Goal: Task Accomplishment & Management: Complete application form

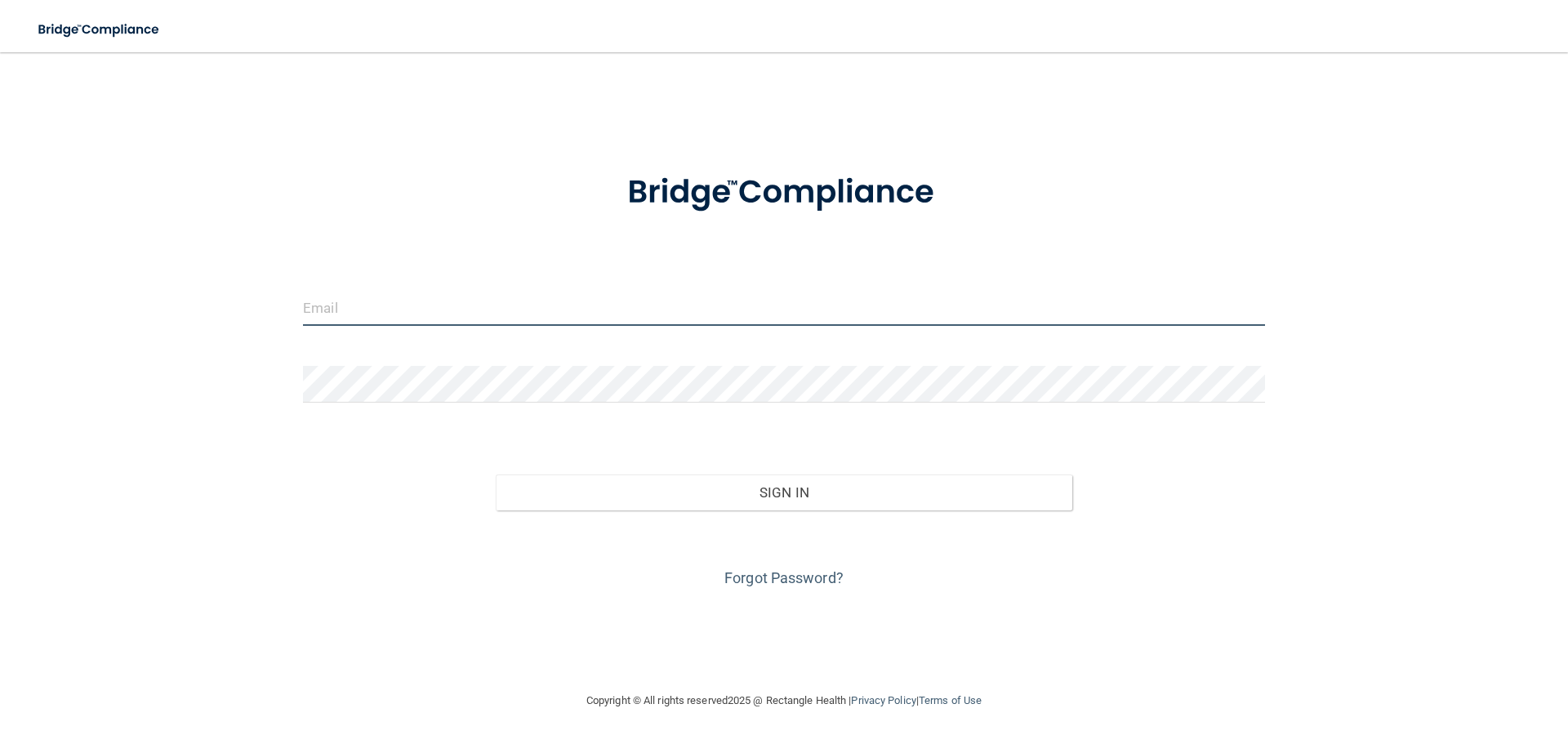
click at [352, 306] on input "email" at bounding box center [784, 307] width 962 height 37
type input "[EMAIL_ADDRESS][DOMAIN_NAME]"
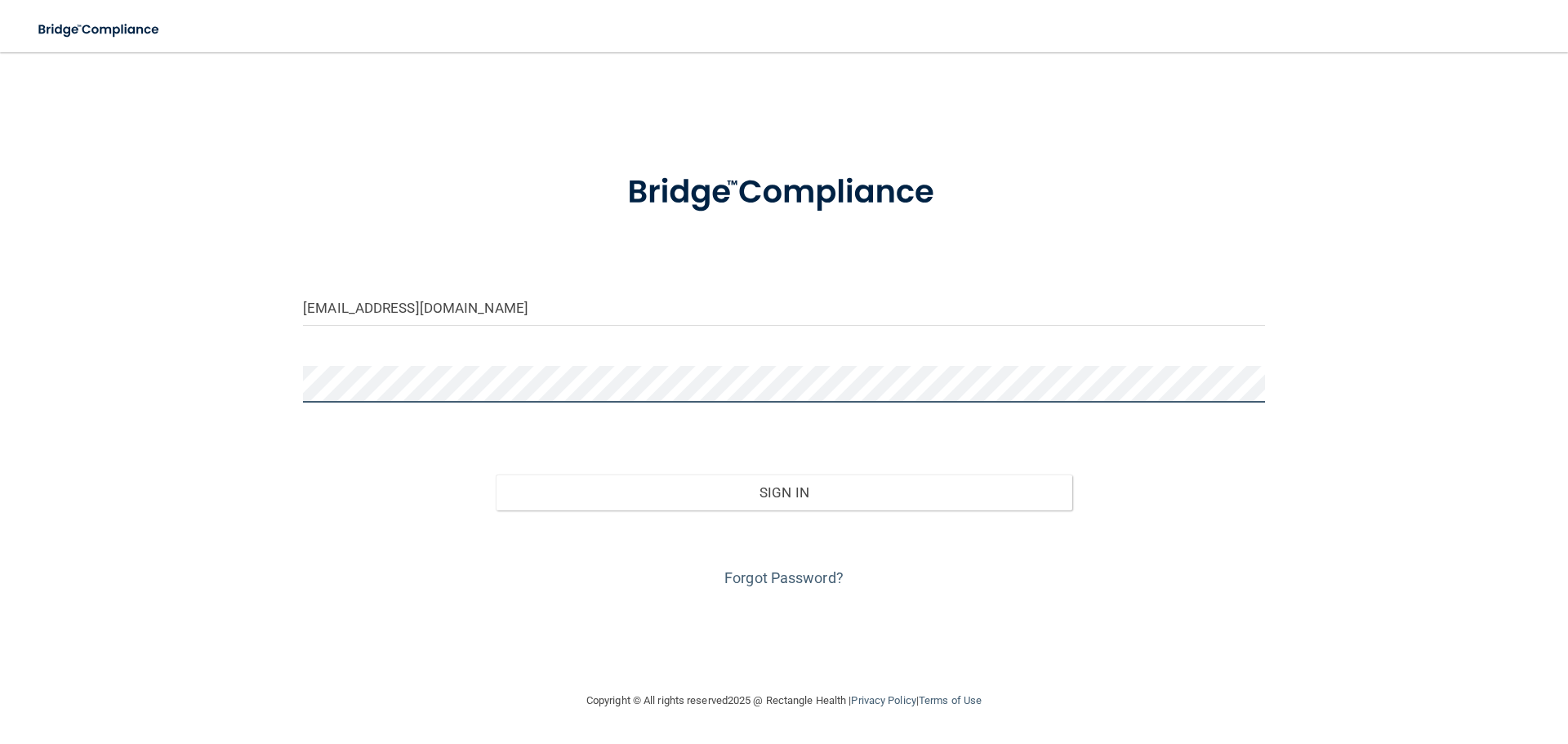
click at [496, 474] on button "Sign In" at bounding box center [785, 492] width 578 height 36
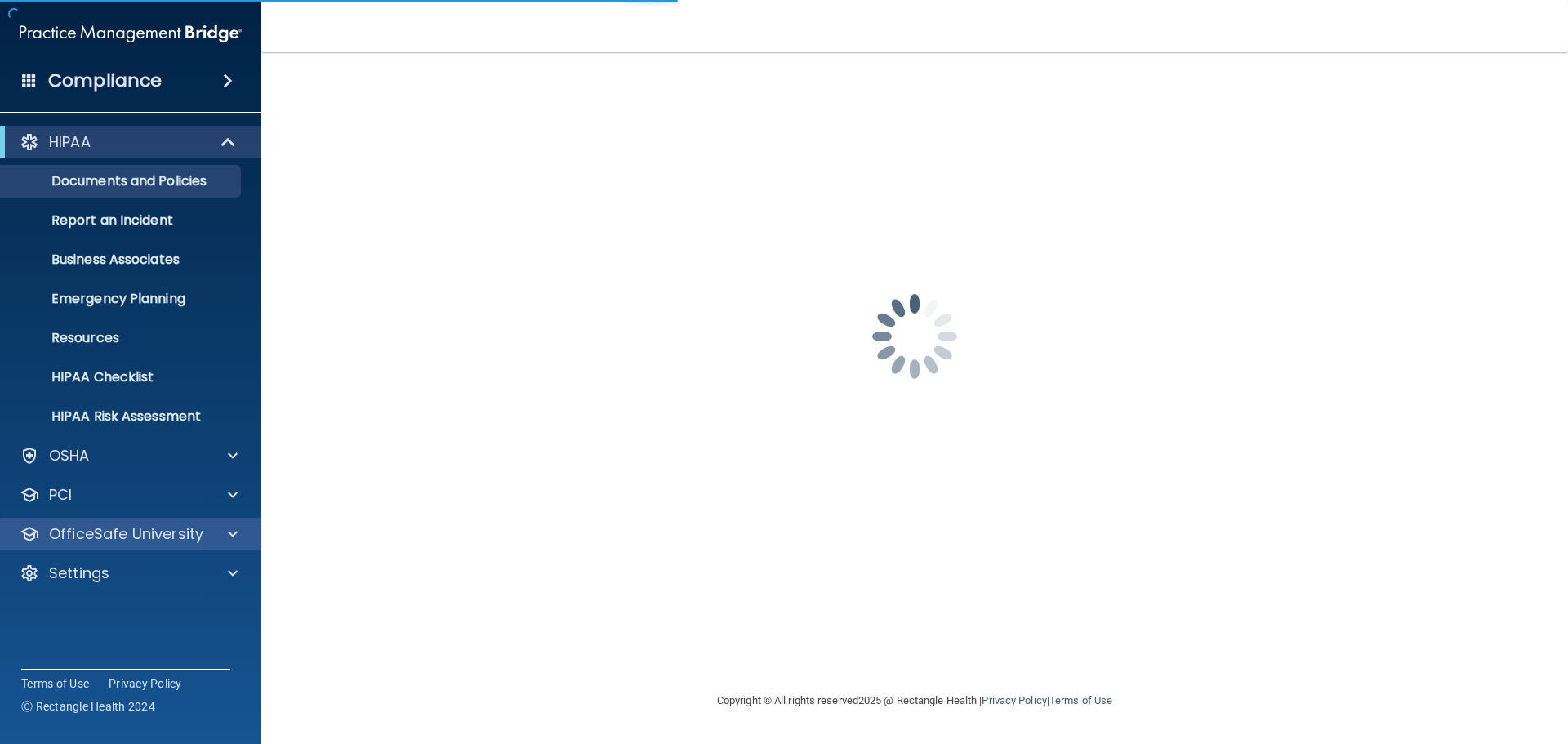
click at [216, 523] on div "OfficeSafe University" at bounding box center [131, 533] width 263 height 33
click at [237, 529] on span at bounding box center [232, 533] width 9 height 20
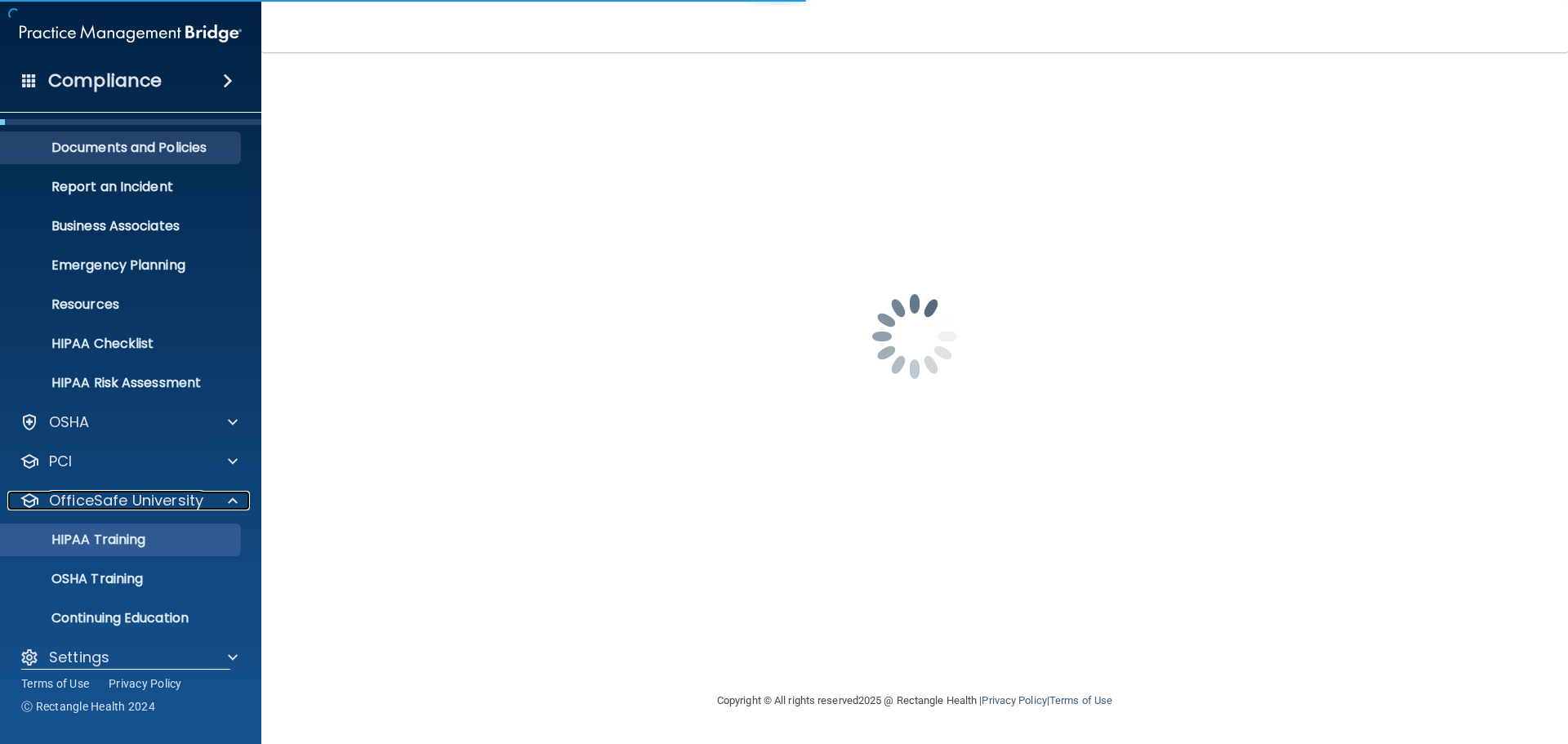
scroll to position [52, 0]
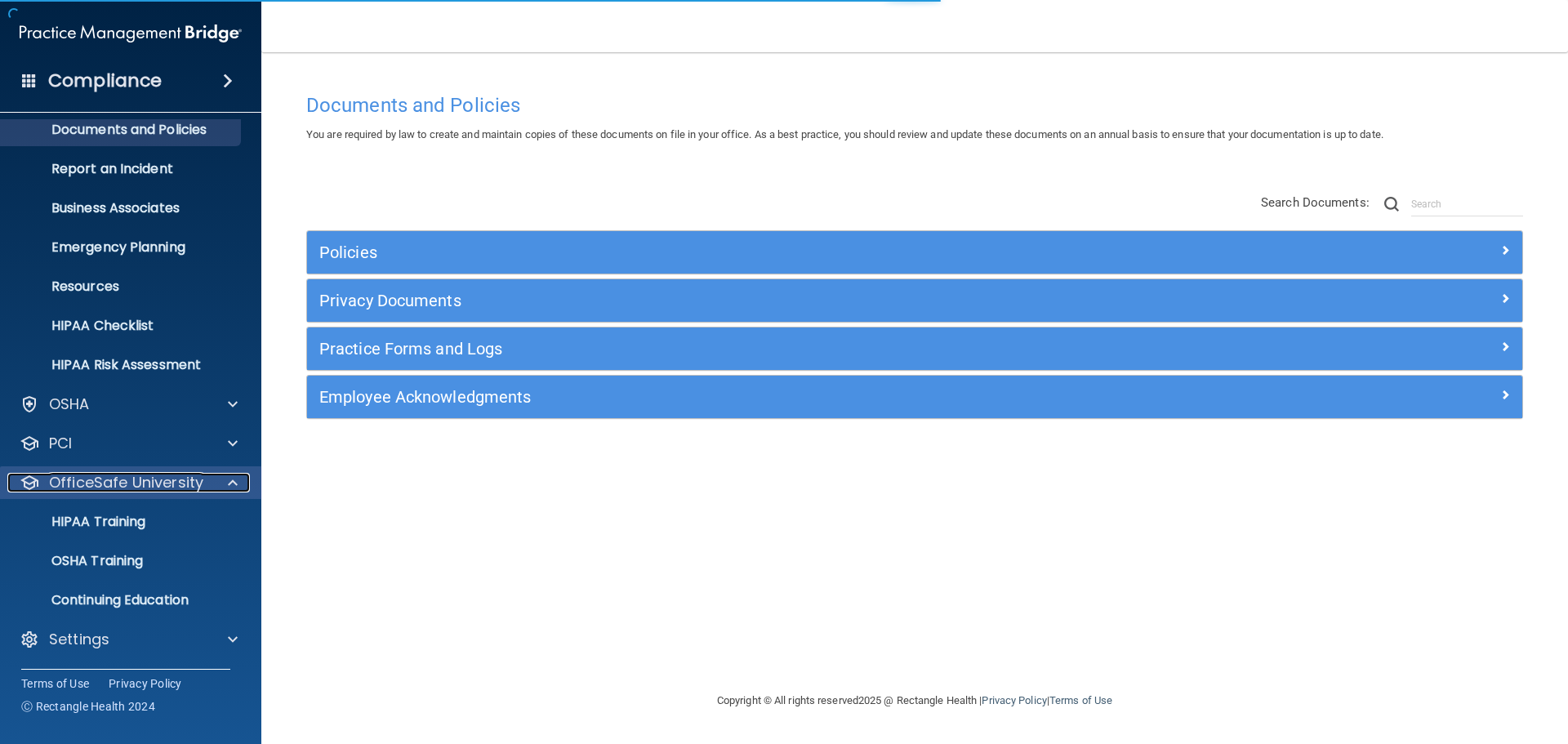
click at [237, 486] on span at bounding box center [232, 483] width 9 height 20
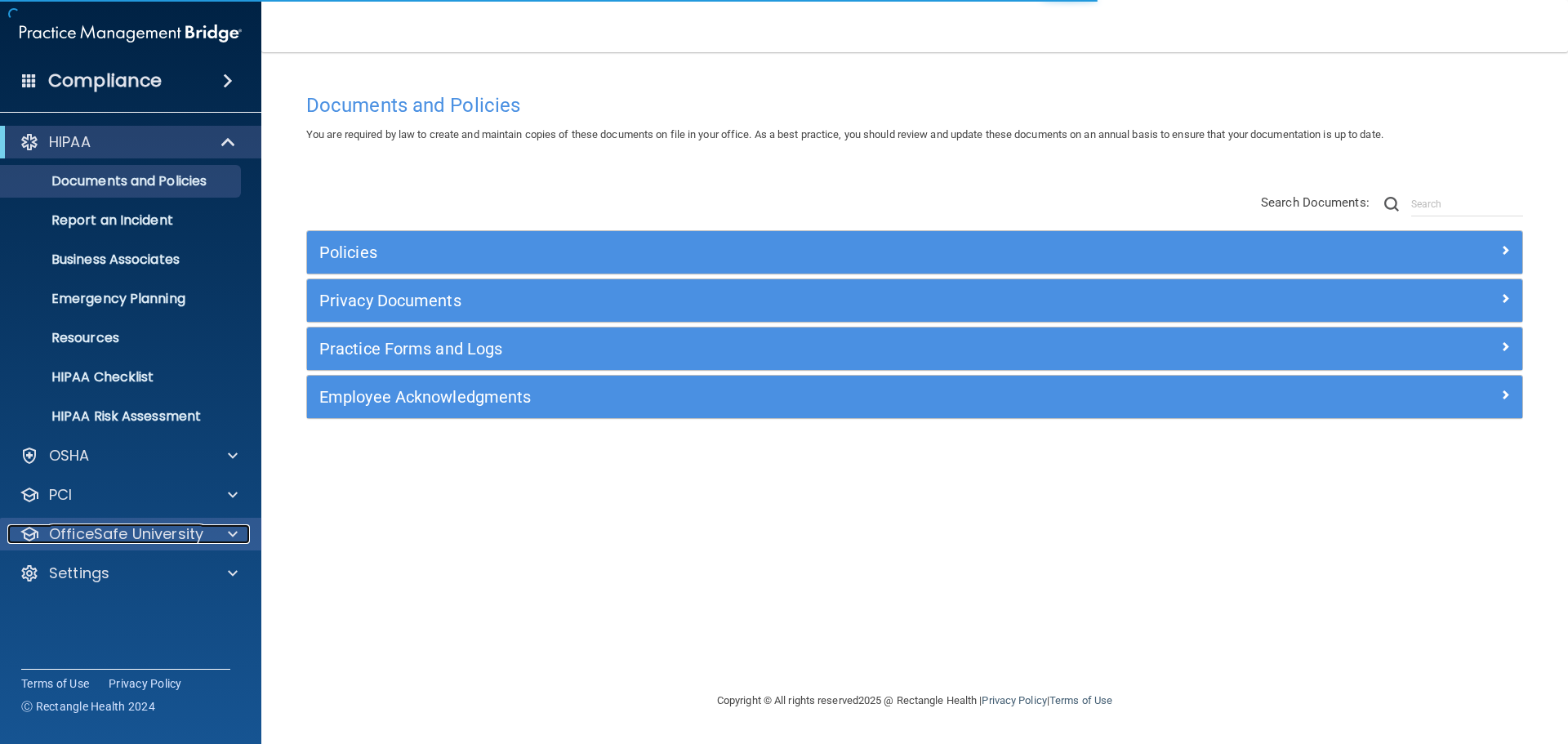
scroll to position [0, 0]
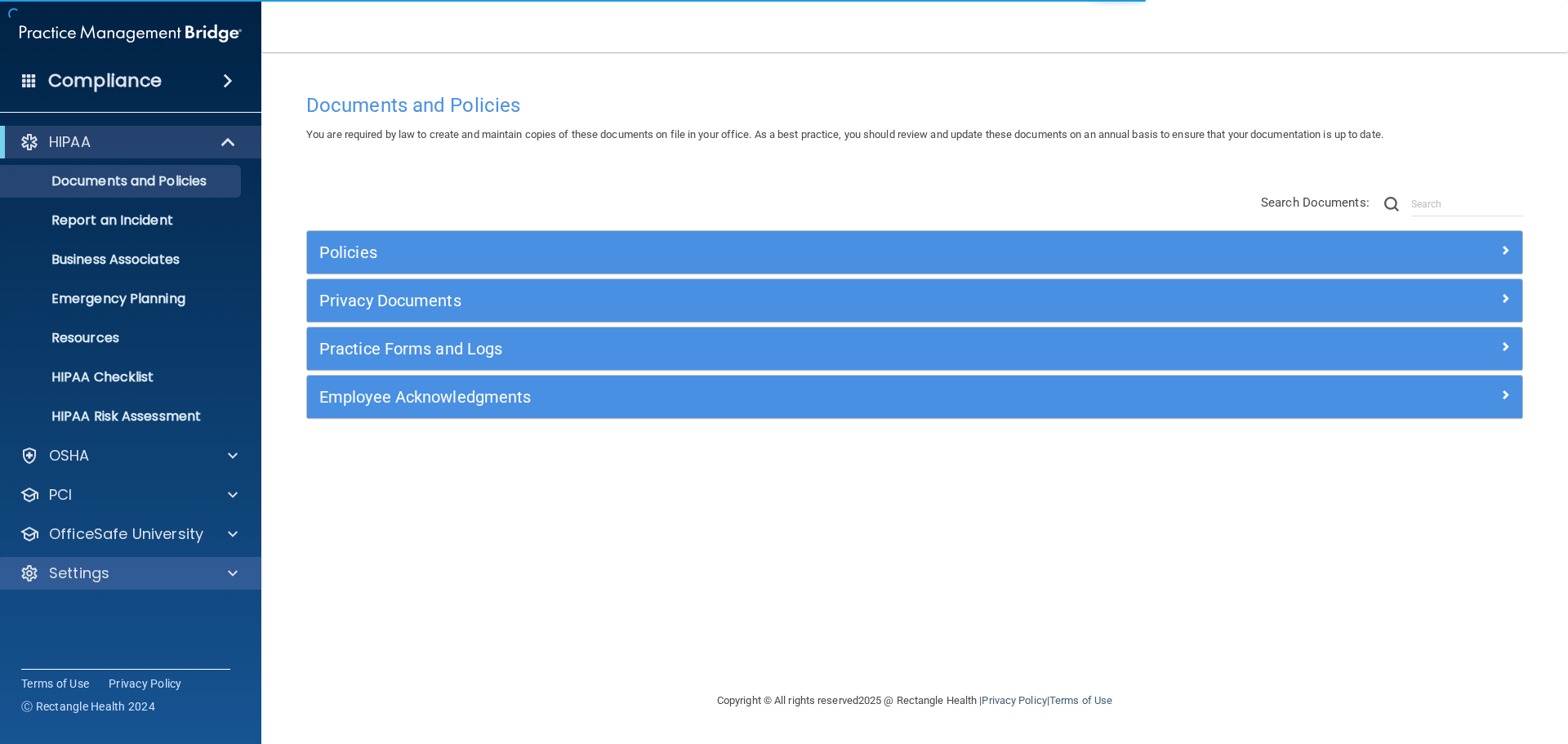
click at [235, 562] on div "Settings" at bounding box center [131, 573] width 263 height 33
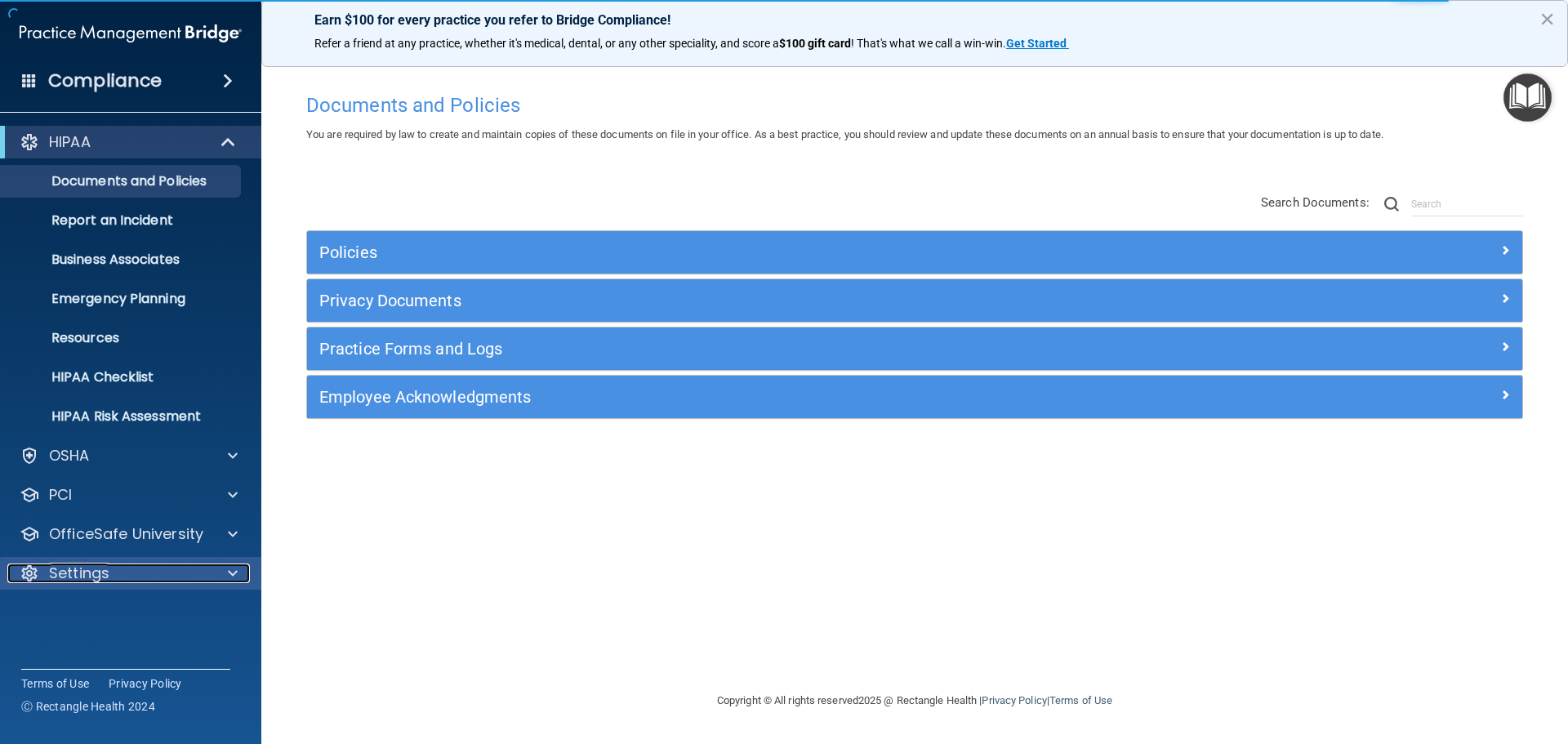
click at [235, 570] on span at bounding box center [232, 573] width 9 height 20
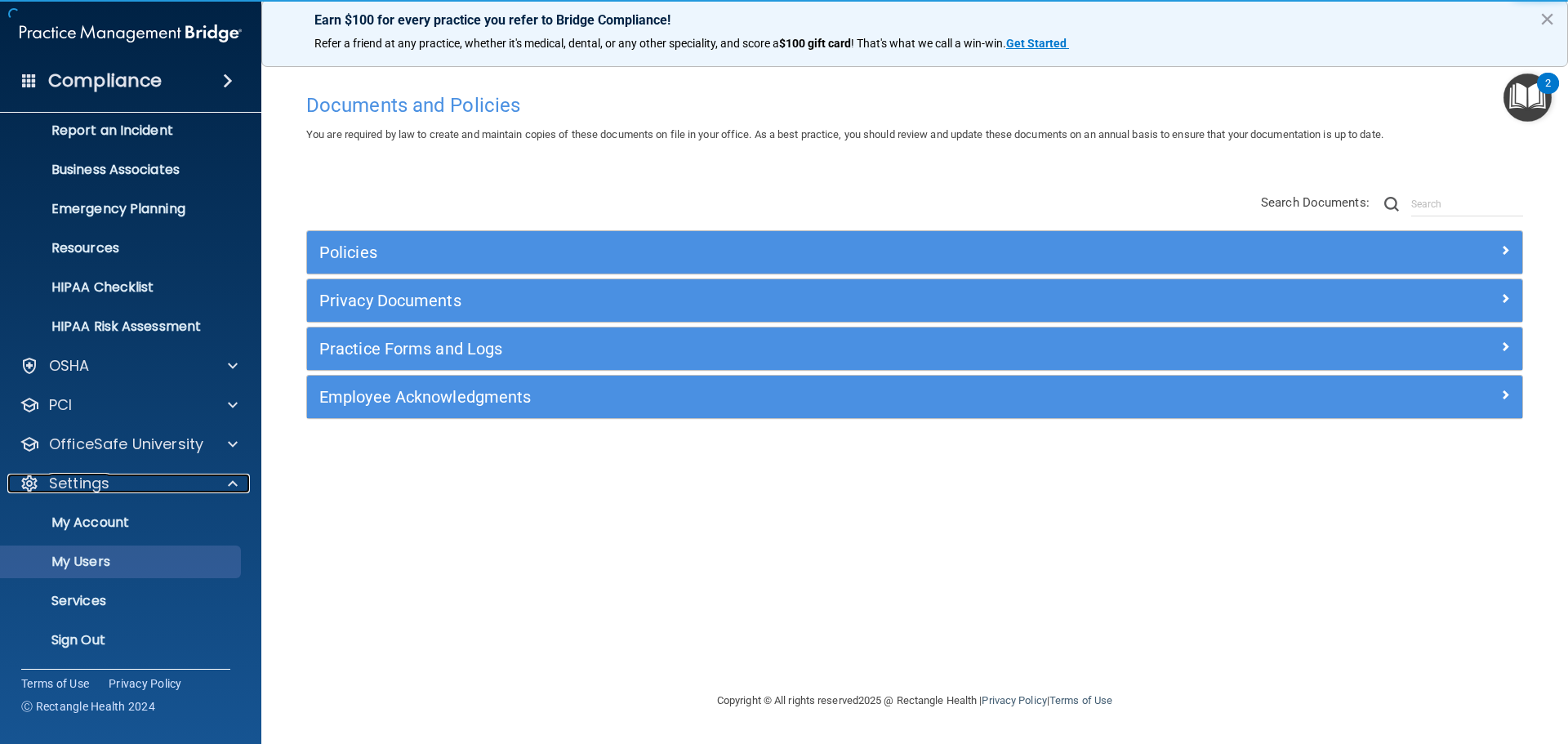
scroll to position [90, 0]
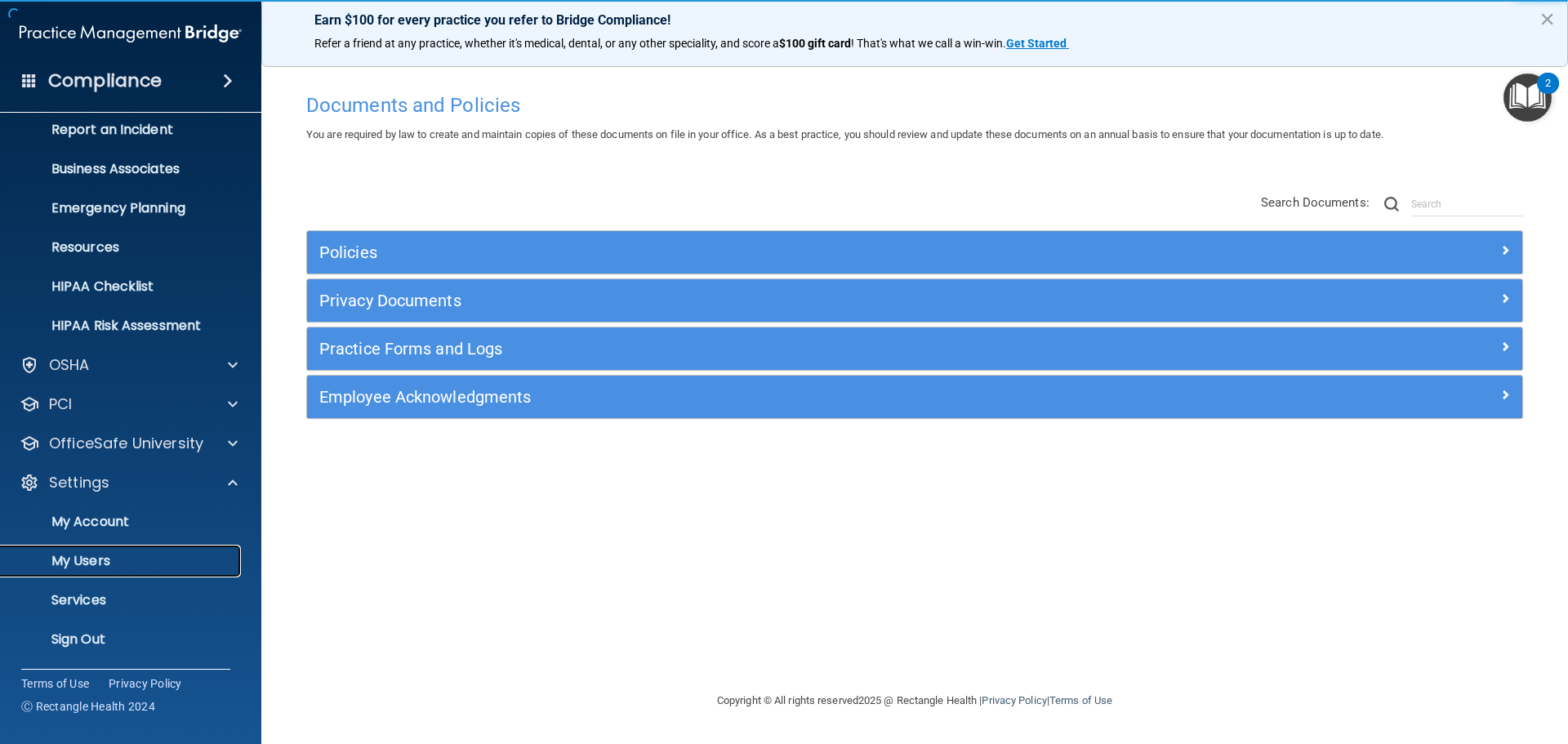
click at [122, 575] on link "My Users" at bounding box center [112, 561] width 257 height 33
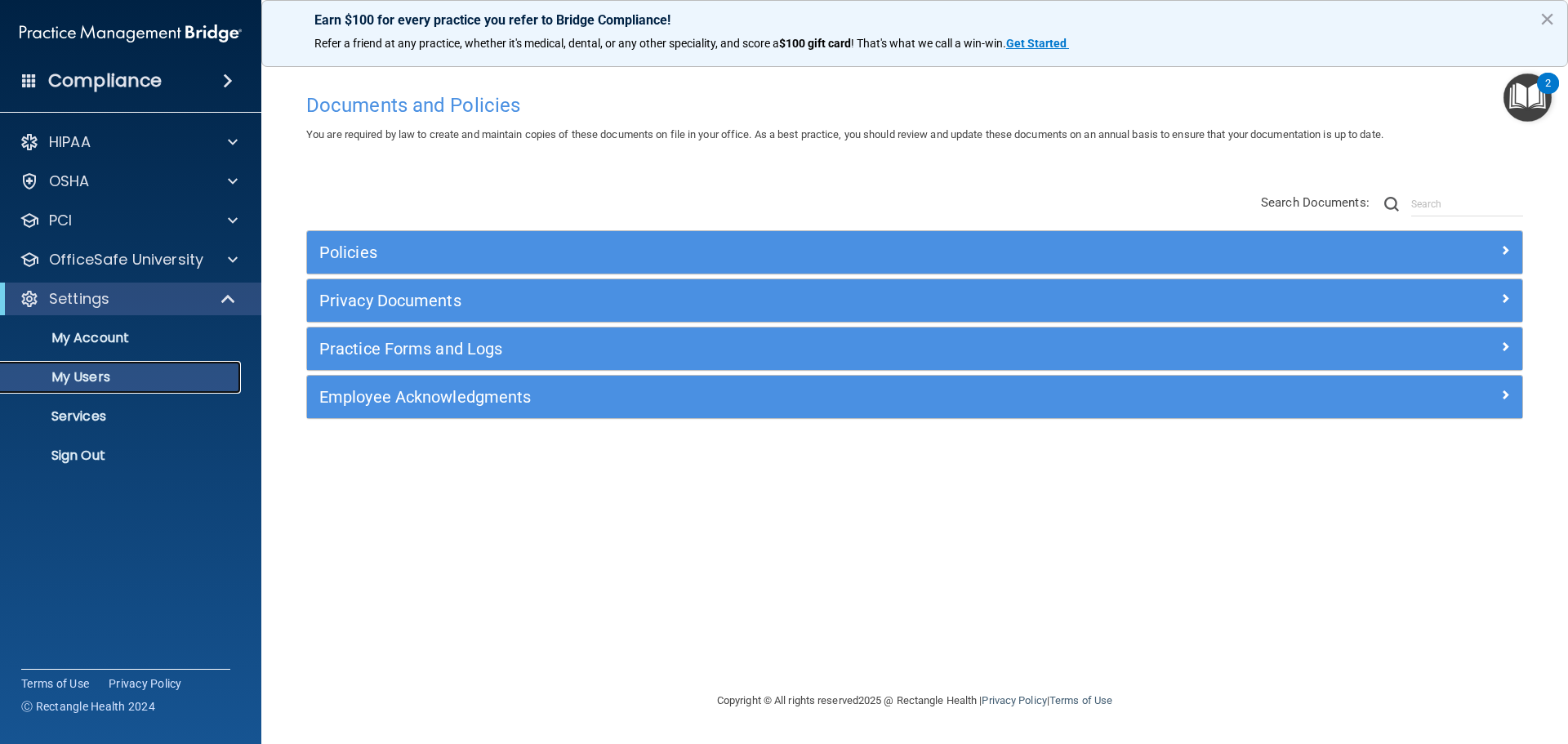
select select "20"
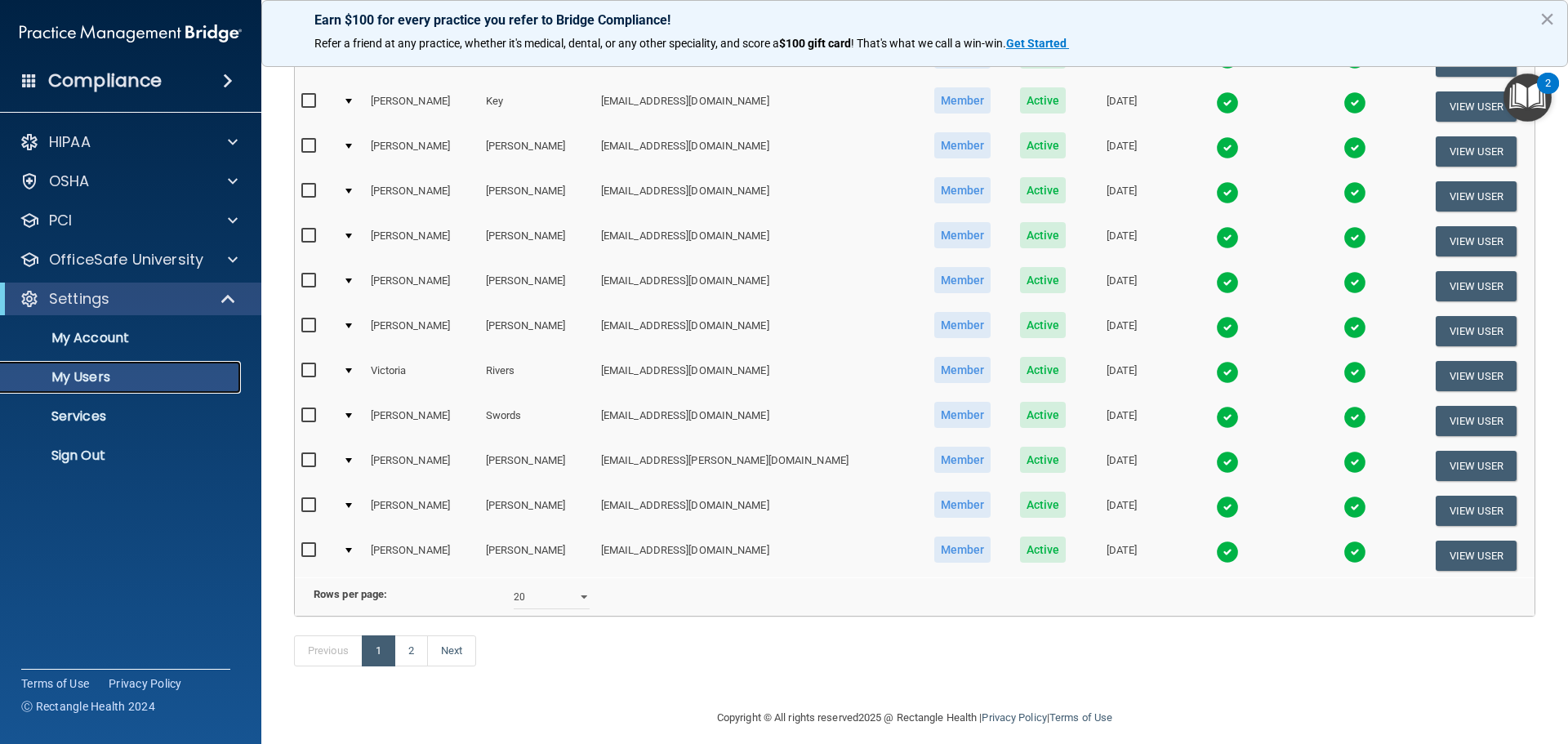
scroll to position [608, 0]
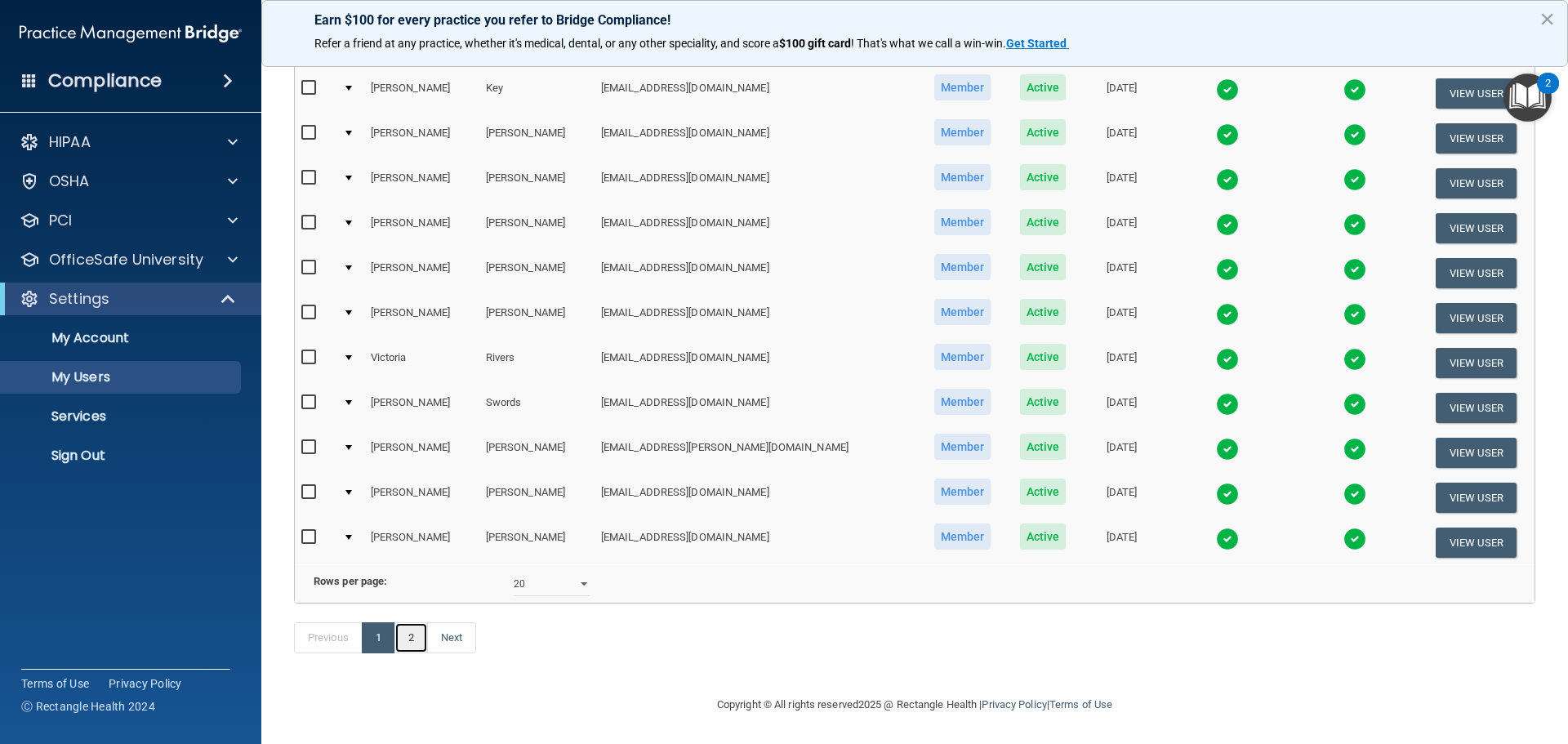
click at [418, 631] on link "2" at bounding box center [411, 637] width 34 height 31
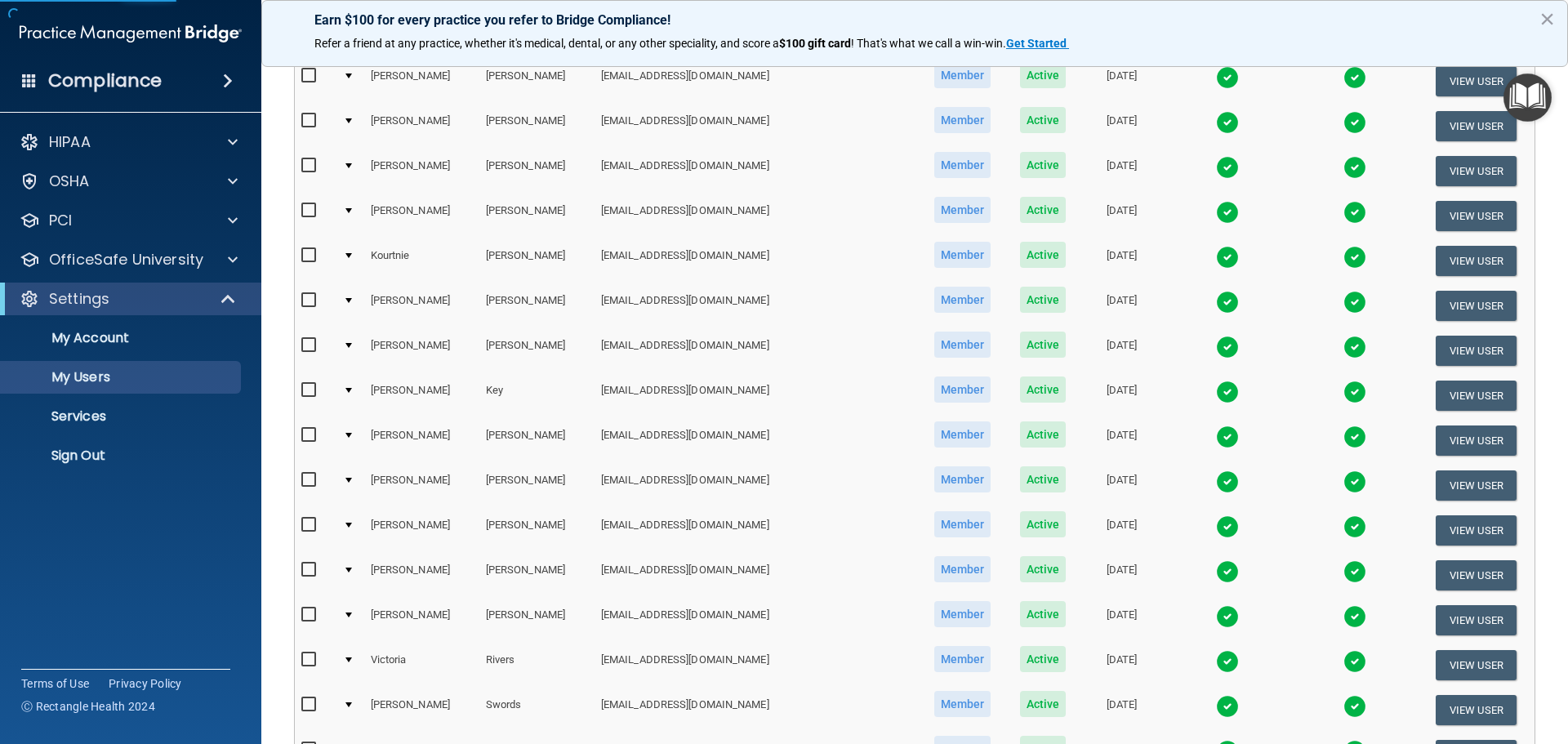
scroll to position [199, 0]
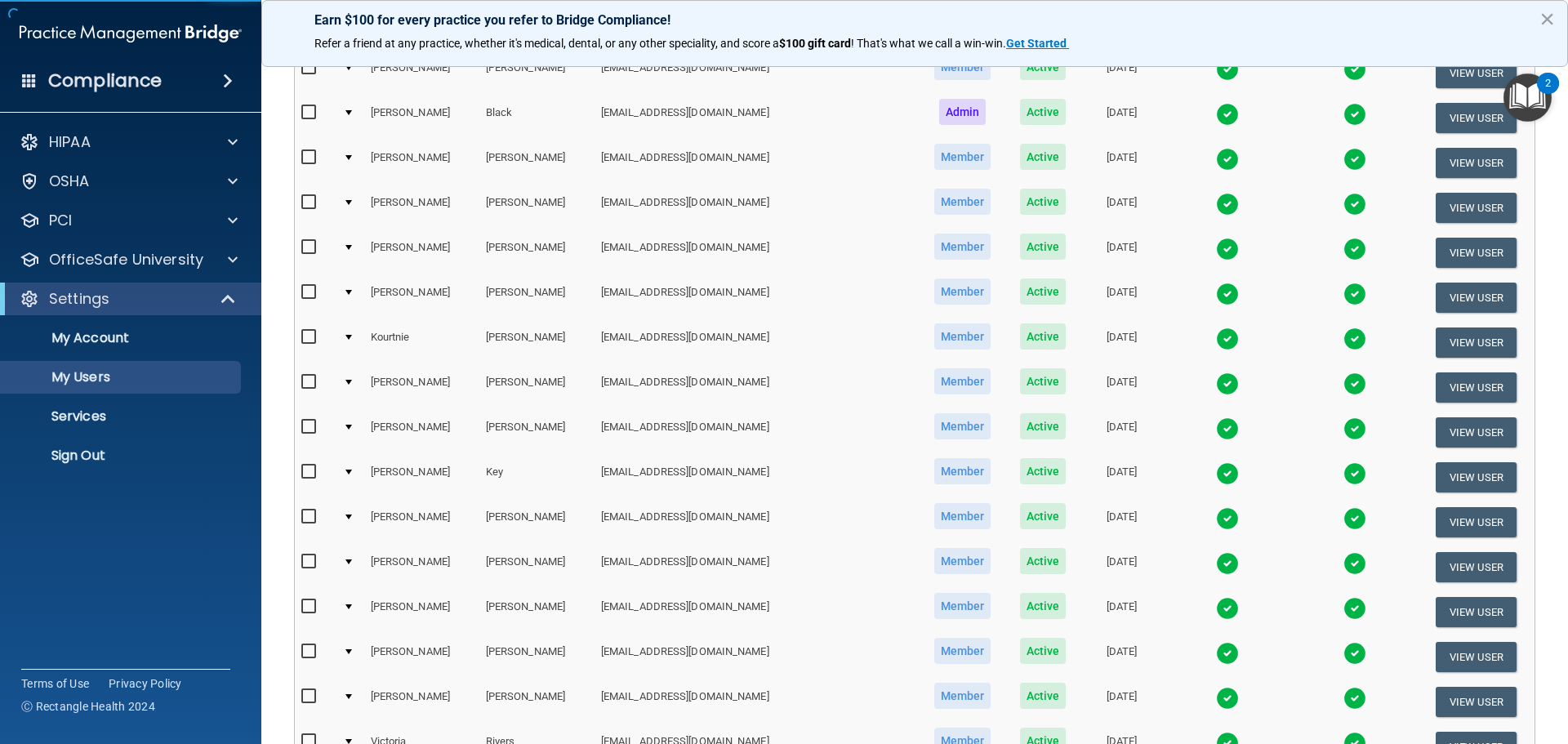
select select "20"
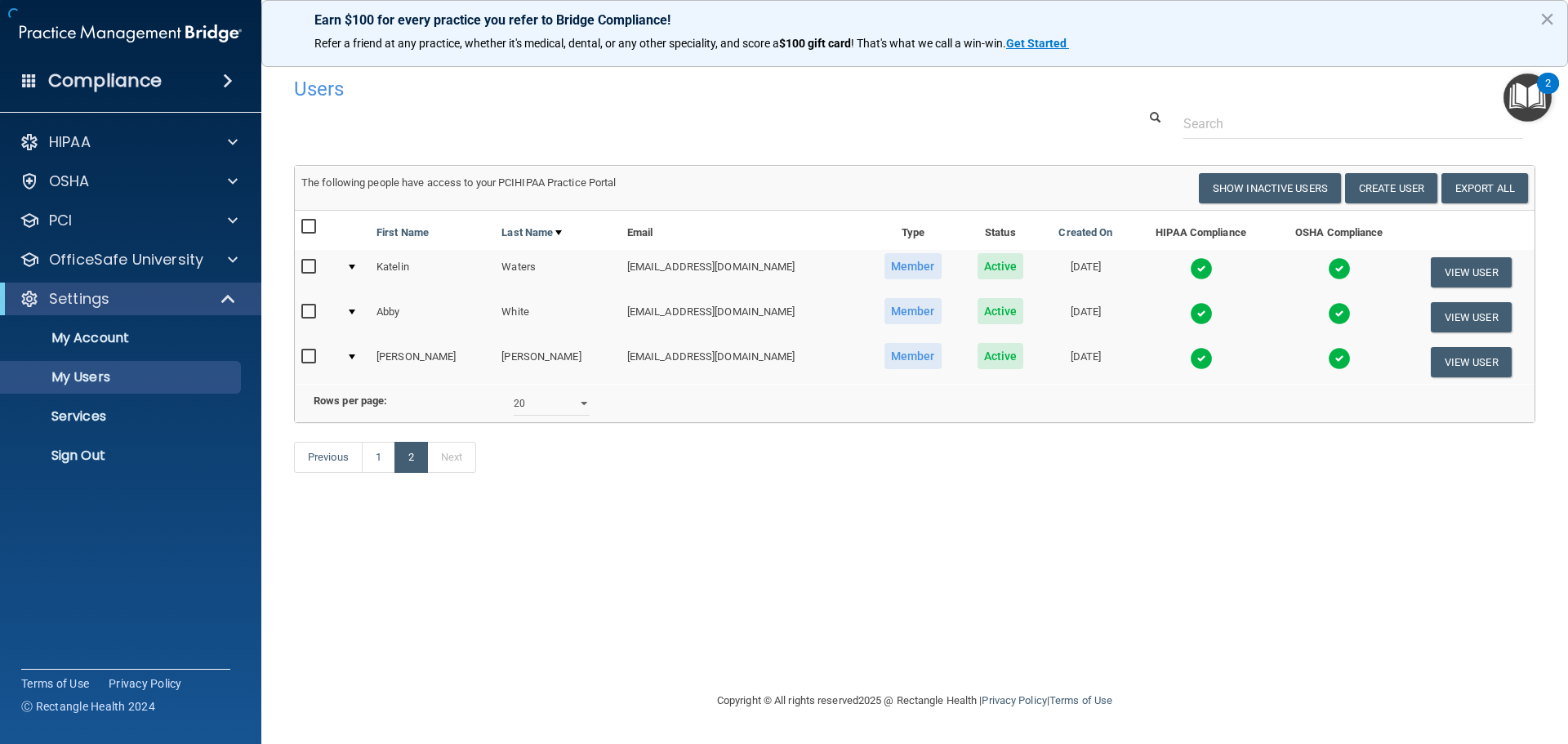
scroll to position [0, 0]
click at [383, 473] on link "1" at bounding box center [378, 457] width 34 height 31
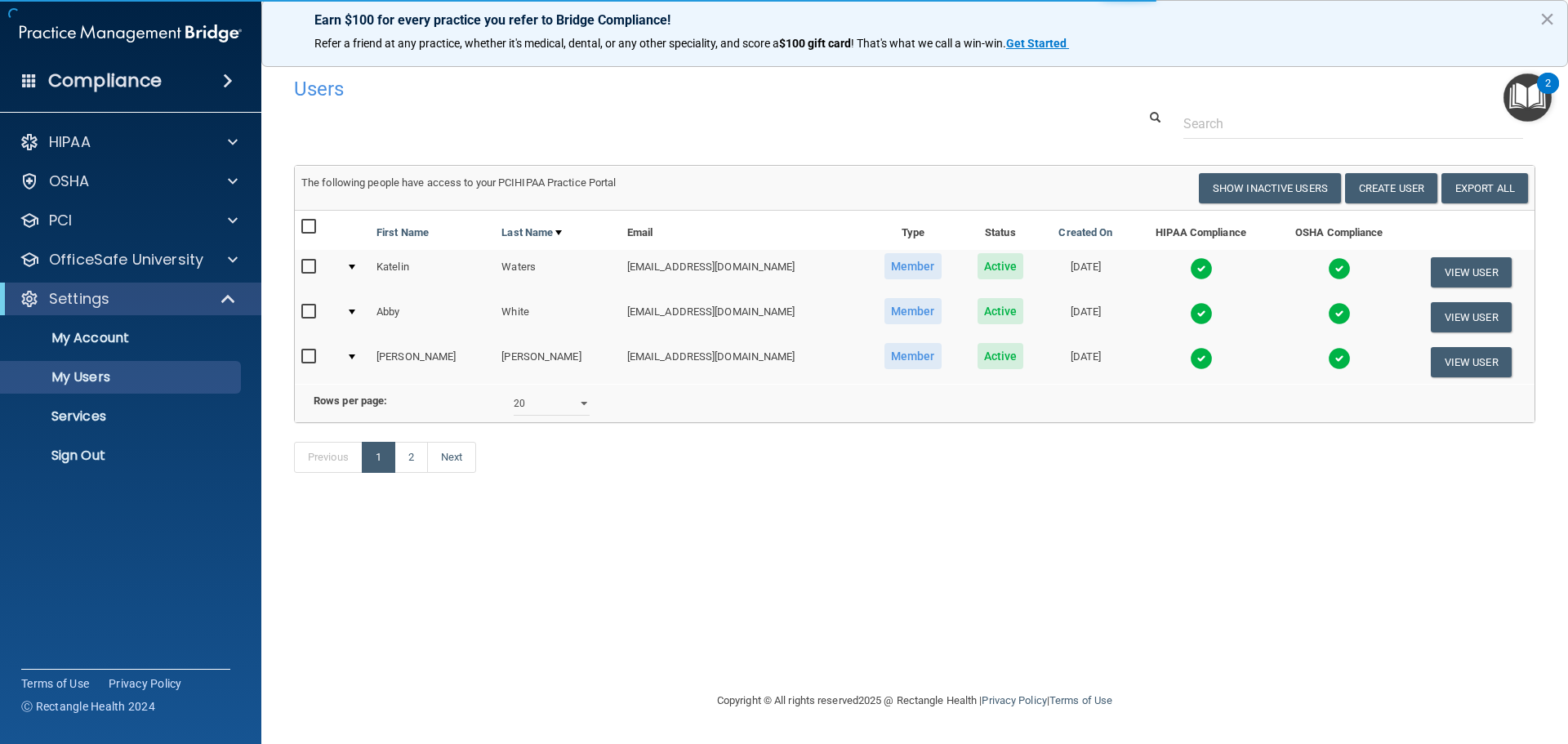
select select "20"
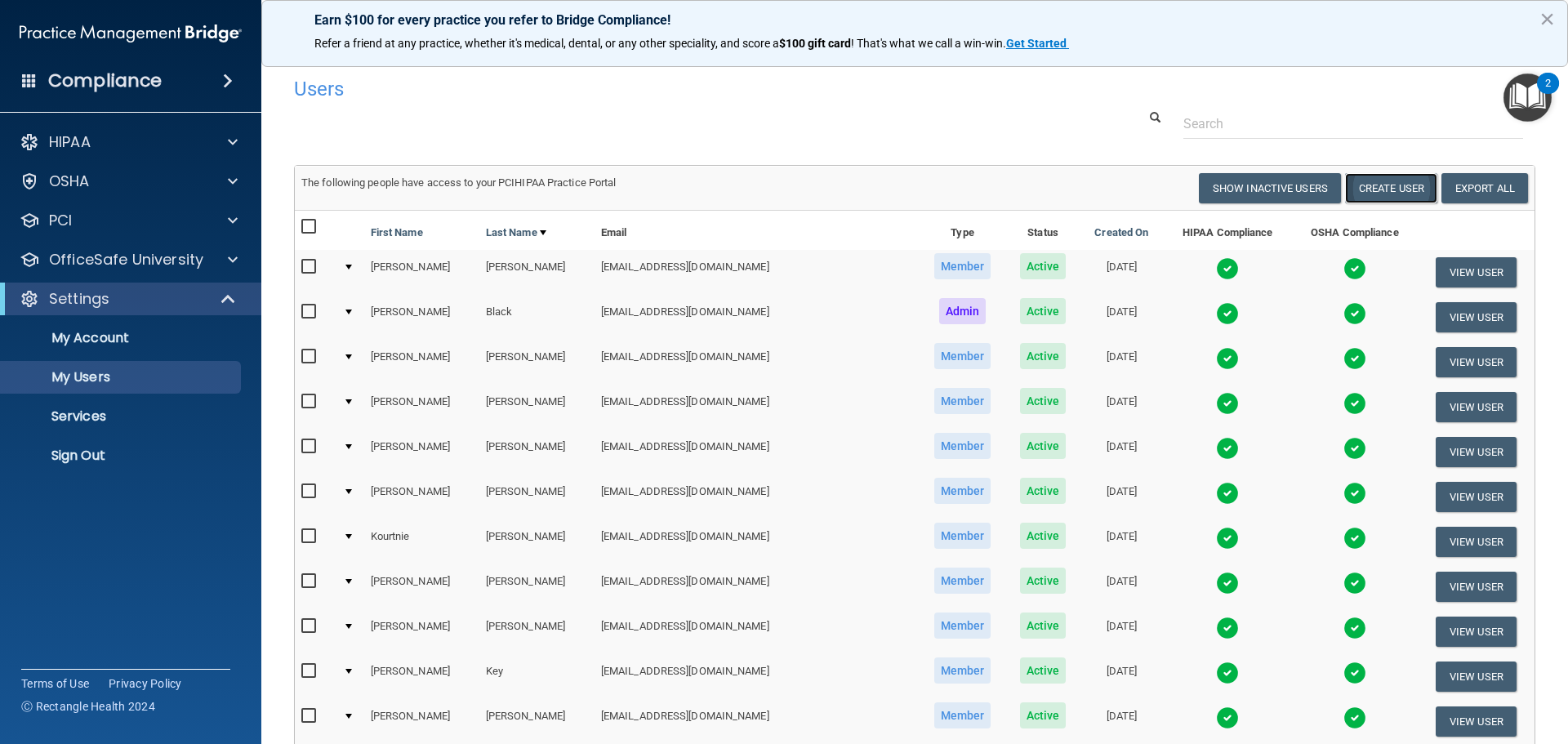
click at [1382, 187] on button "Create User" at bounding box center [1391, 188] width 92 height 30
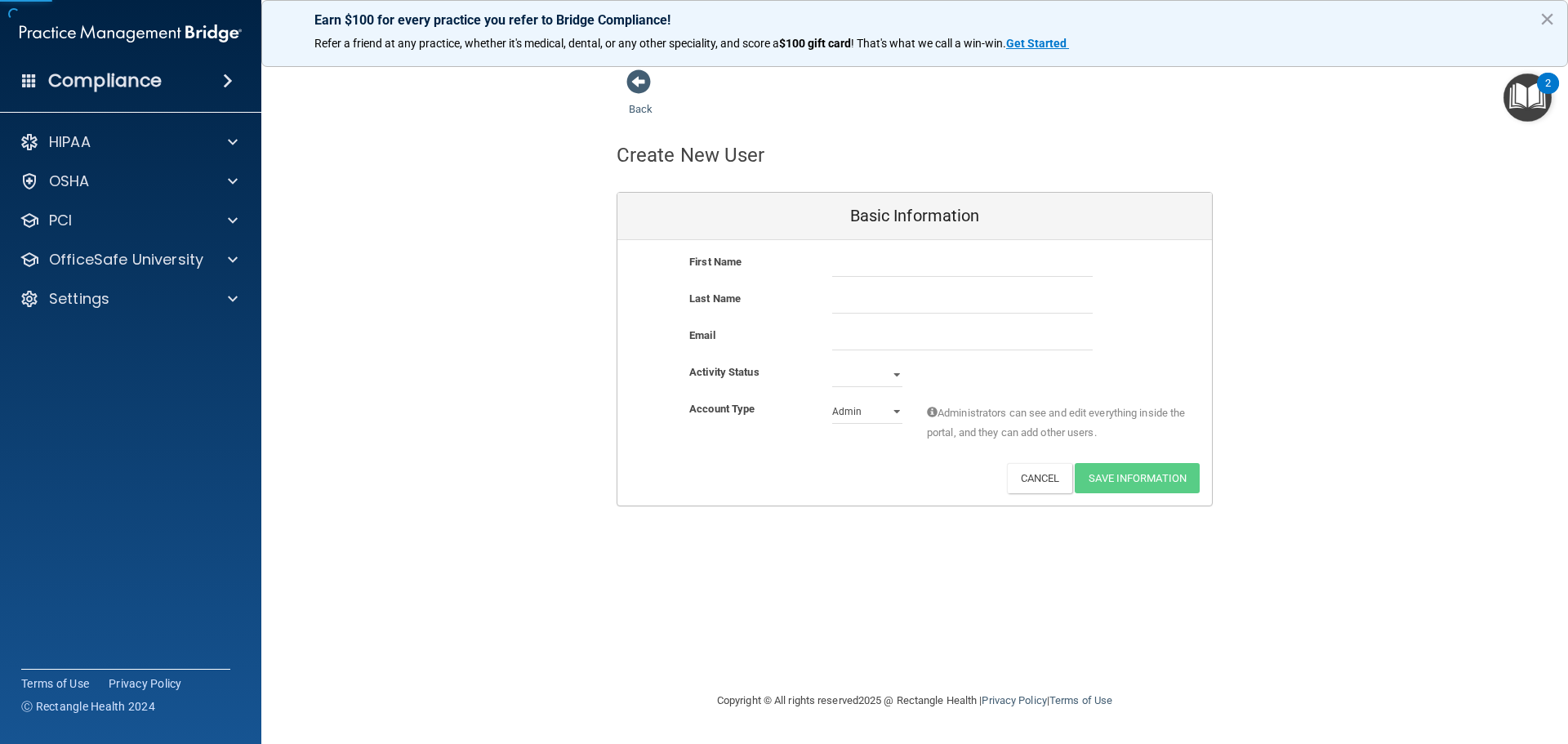
click at [872, 277] on div "First Name" at bounding box center [915, 270] width 595 height 37
click at [867, 269] on input "text" at bounding box center [962, 264] width 261 height 24
type input "[PERSON_NAME]"
click at [856, 309] on input "text" at bounding box center [962, 301] width 261 height 24
type input "Lachey"
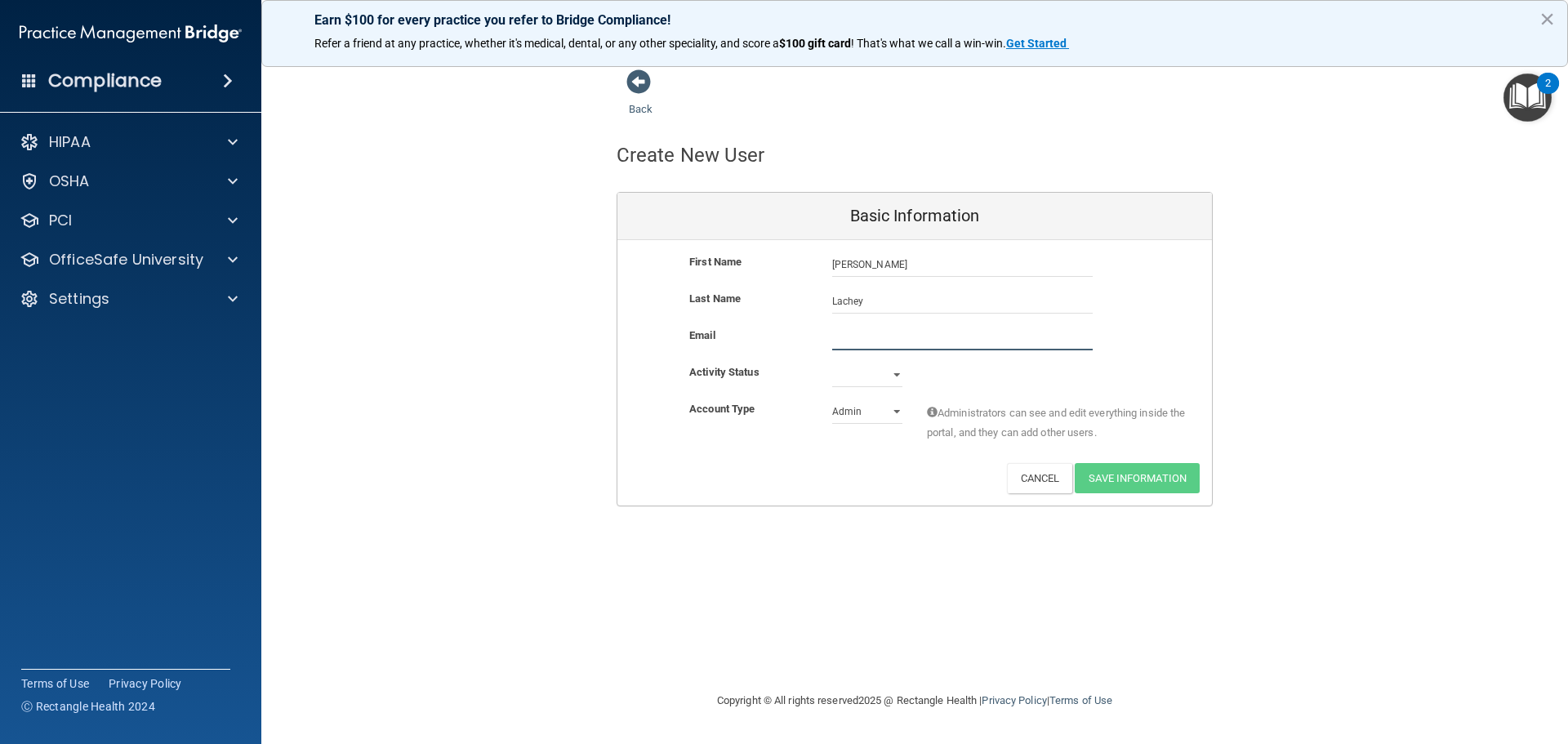
click at [868, 337] on input "email" at bounding box center [962, 338] width 261 height 24
paste input "[EMAIL_ADDRESS][DOMAIN_NAME]"
type input "[EMAIL_ADDRESS][DOMAIN_NAME]"
click at [893, 367] on select "Active Inactive" at bounding box center [867, 378] width 71 height 24
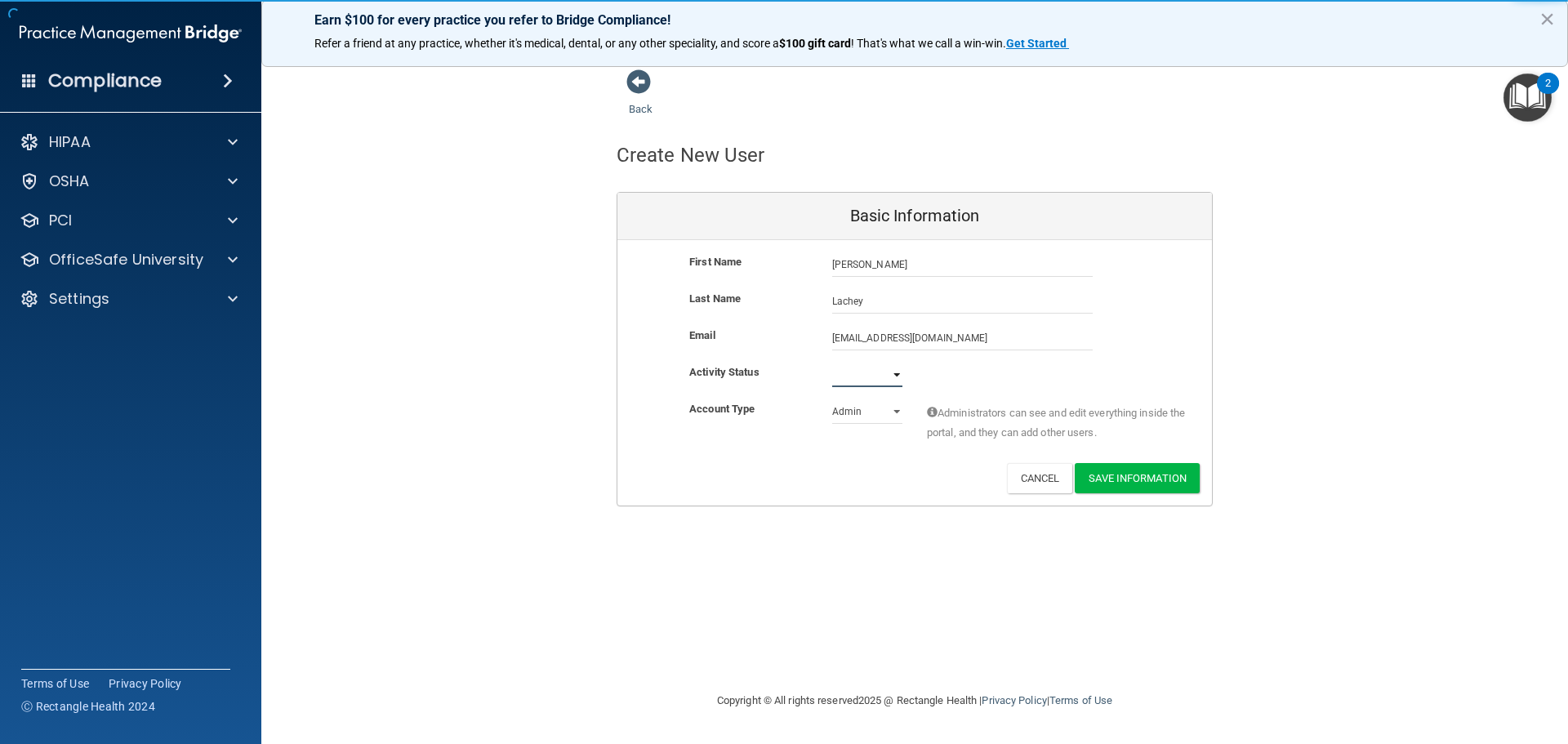
select select "active"
click at [832, 362] on select "Active Inactive" at bounding box center [867, 374] width 71 height 24
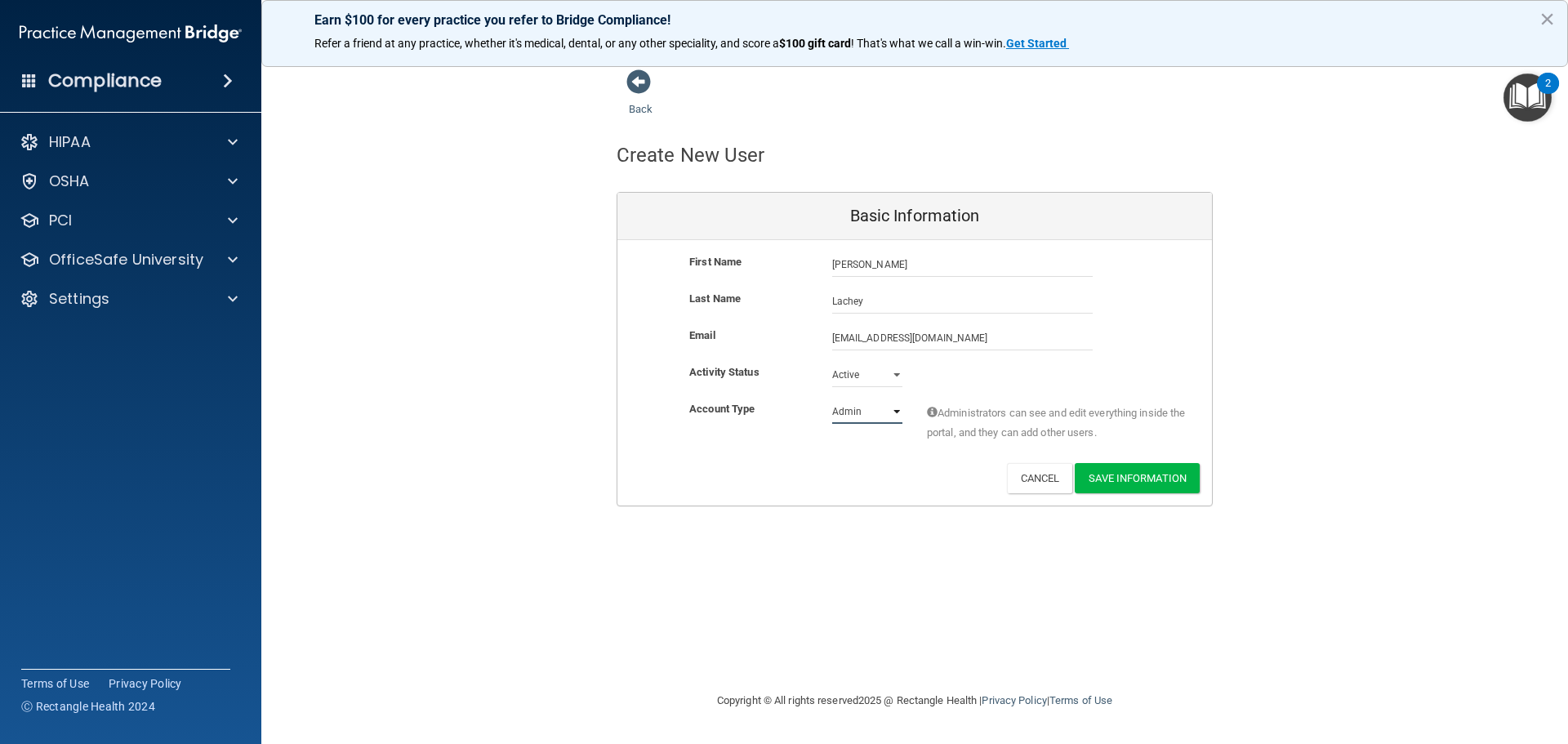
click at [870, 414] on select "Admin Member" at bounding box center [867, 411] width 71 height 24
select select "practice_member"
click at [832, 399] on select "Admin Member" at bounding box center [867, 411] width 71 height 24
click at [1148, 482] on button "Save Information" at bounding box center [1137, 478] width 125 height 30
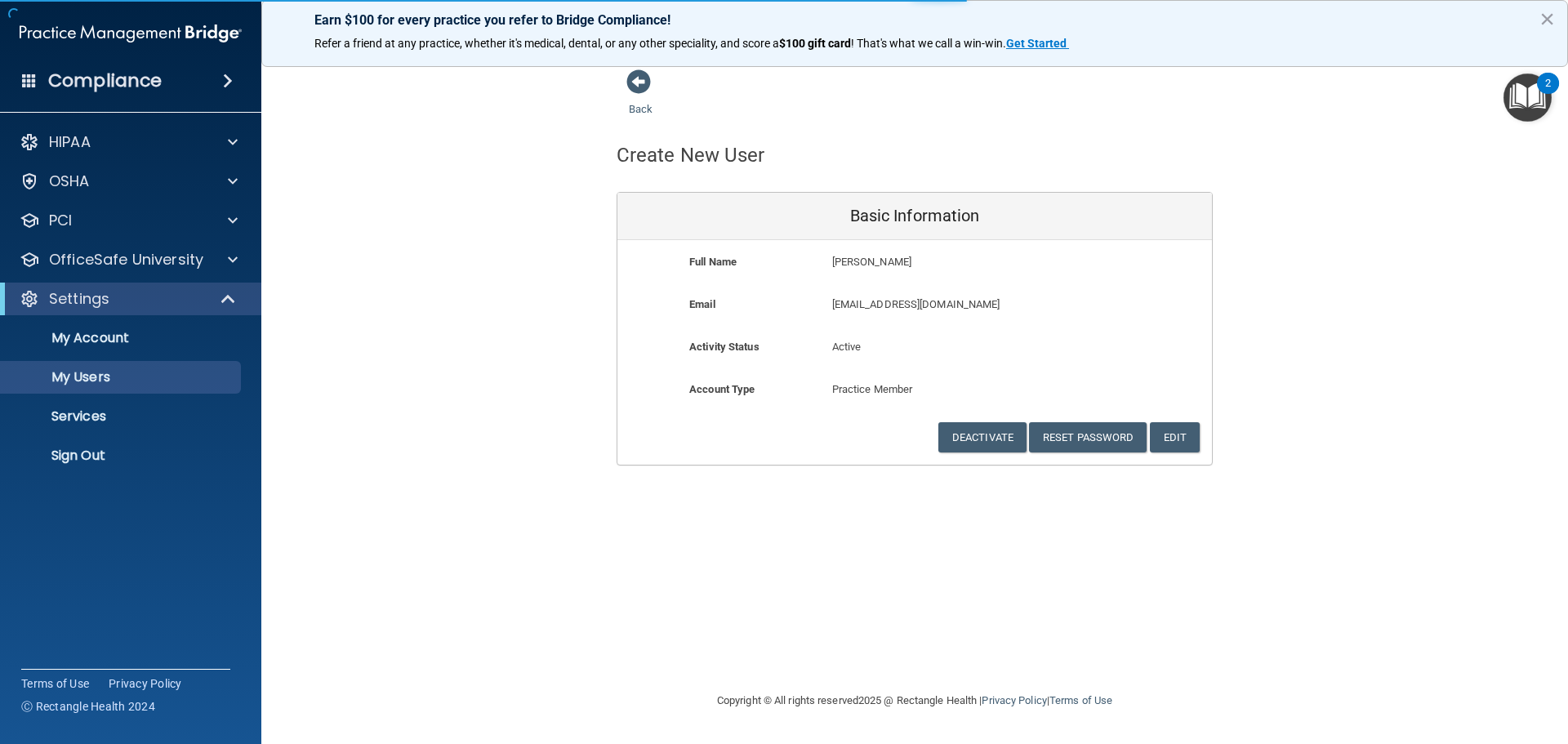
select select "20"
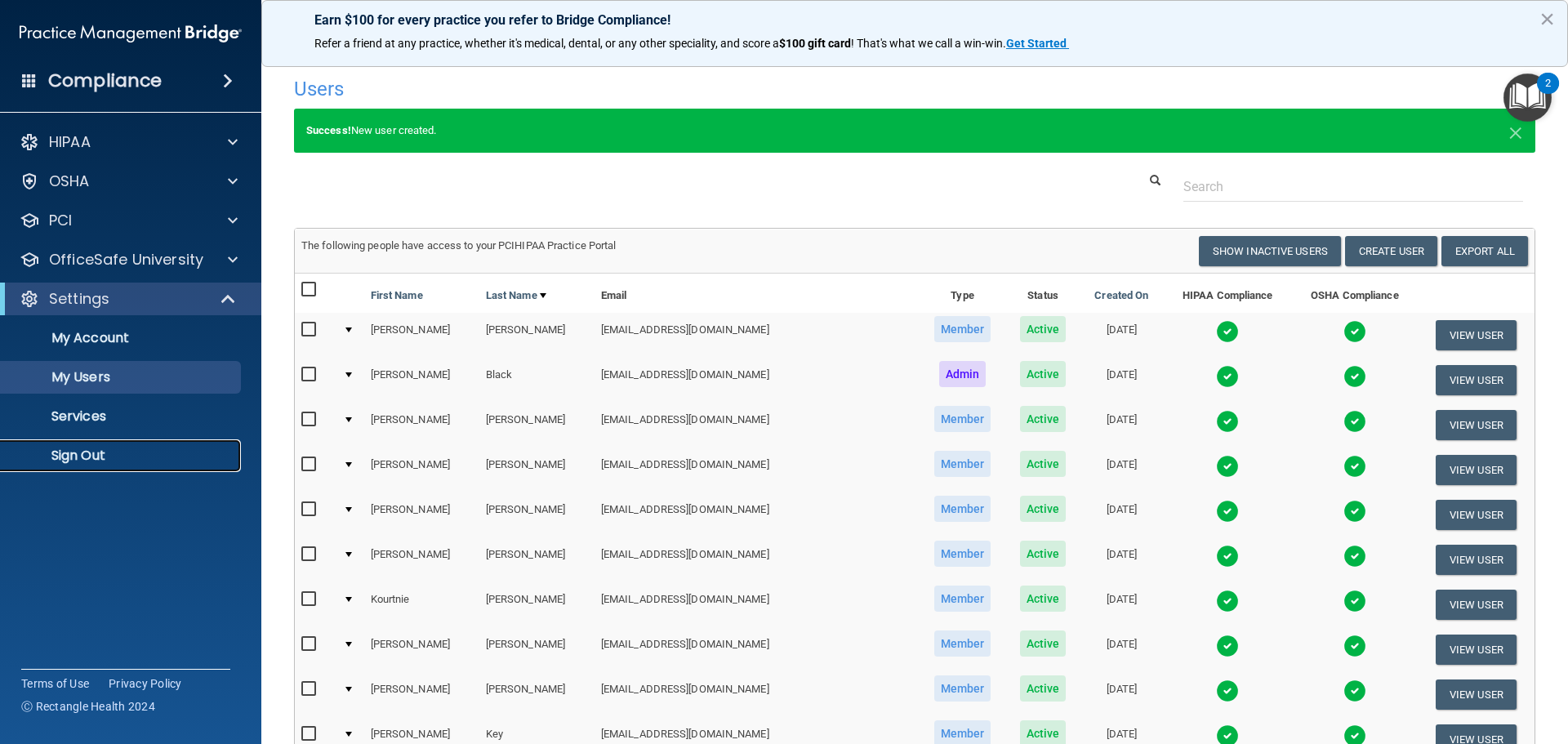
click at [96, 463] on p "Sign Out" at bounding box center [121, 455] width 223 height 16
